Goal: Find specific page/section: Find specific page/section

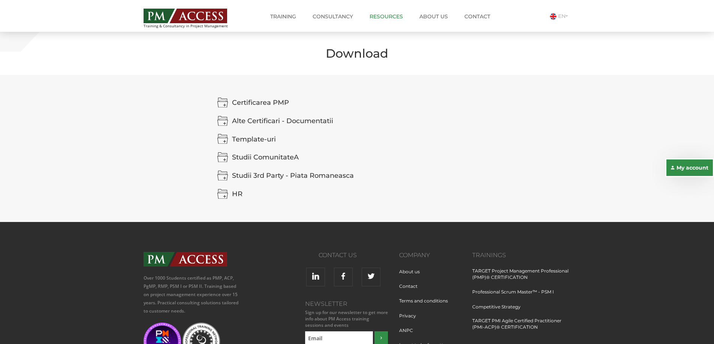
click at [376, 14] on link "Resources" at bounding box center [386, 16] width 45 height 15
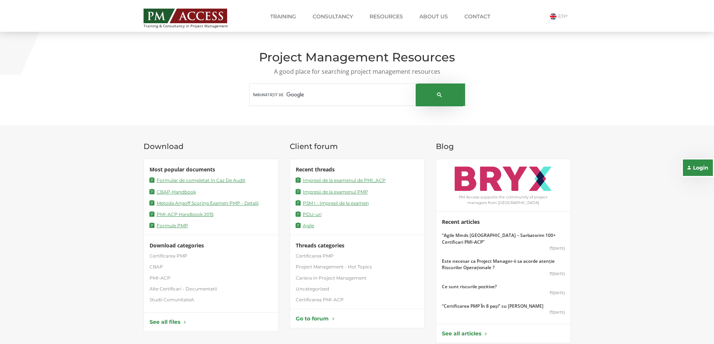
click at [297, 95] on input "căutați" at bounding box center [332, 95] width 159 height 18
type input "pfmp"
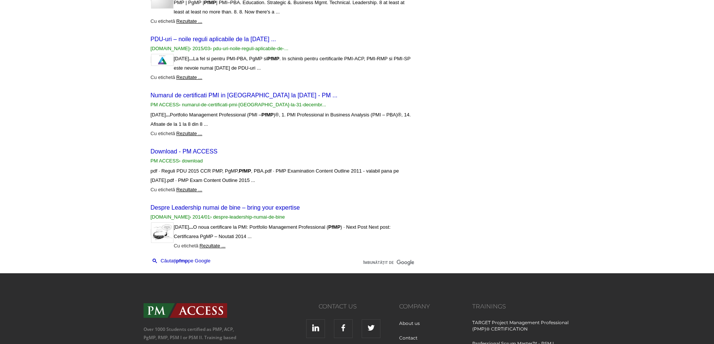
scroll to position [187, 0]
